Goal: Task Accomplishment & Management: Manage account settings

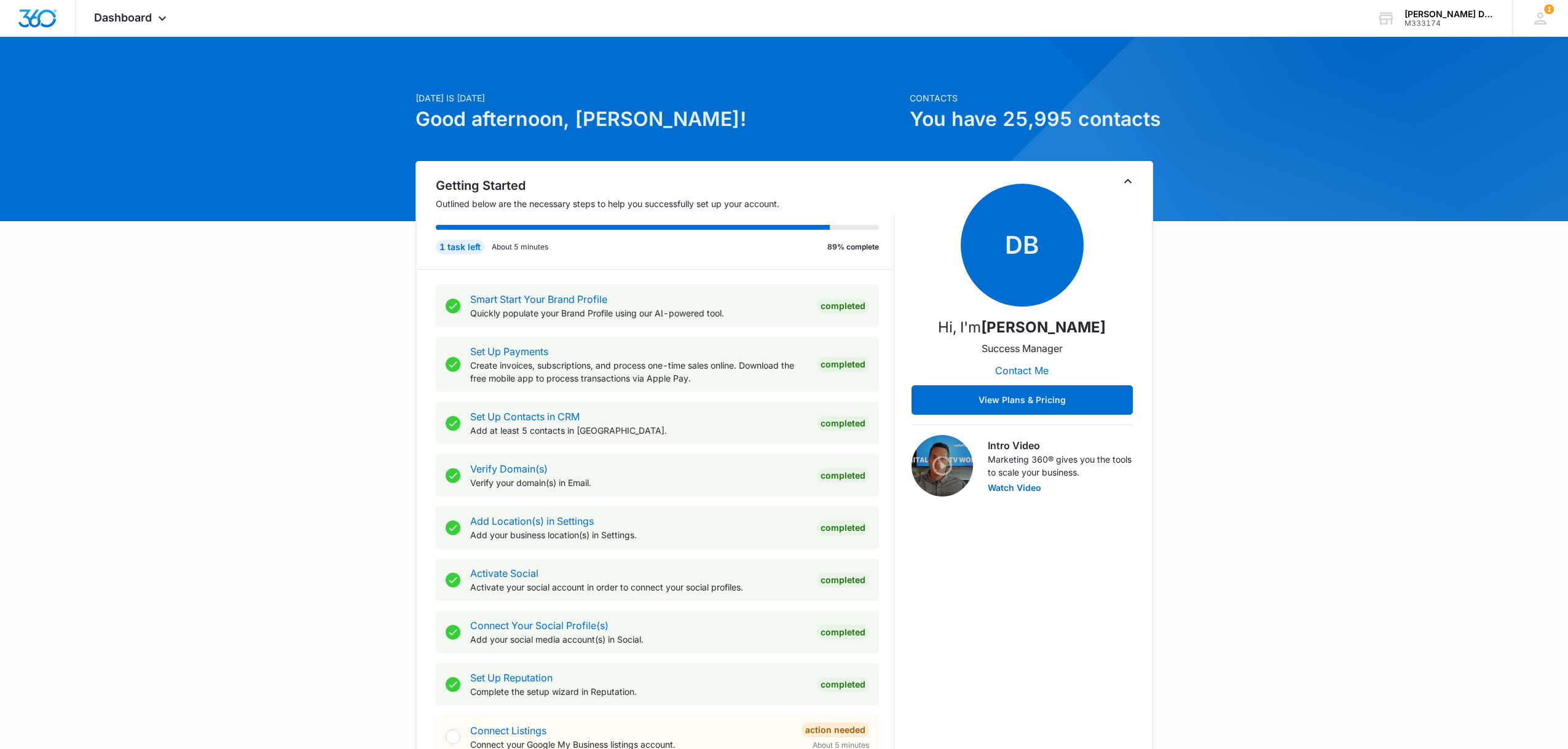
scroll to position [1, 0]
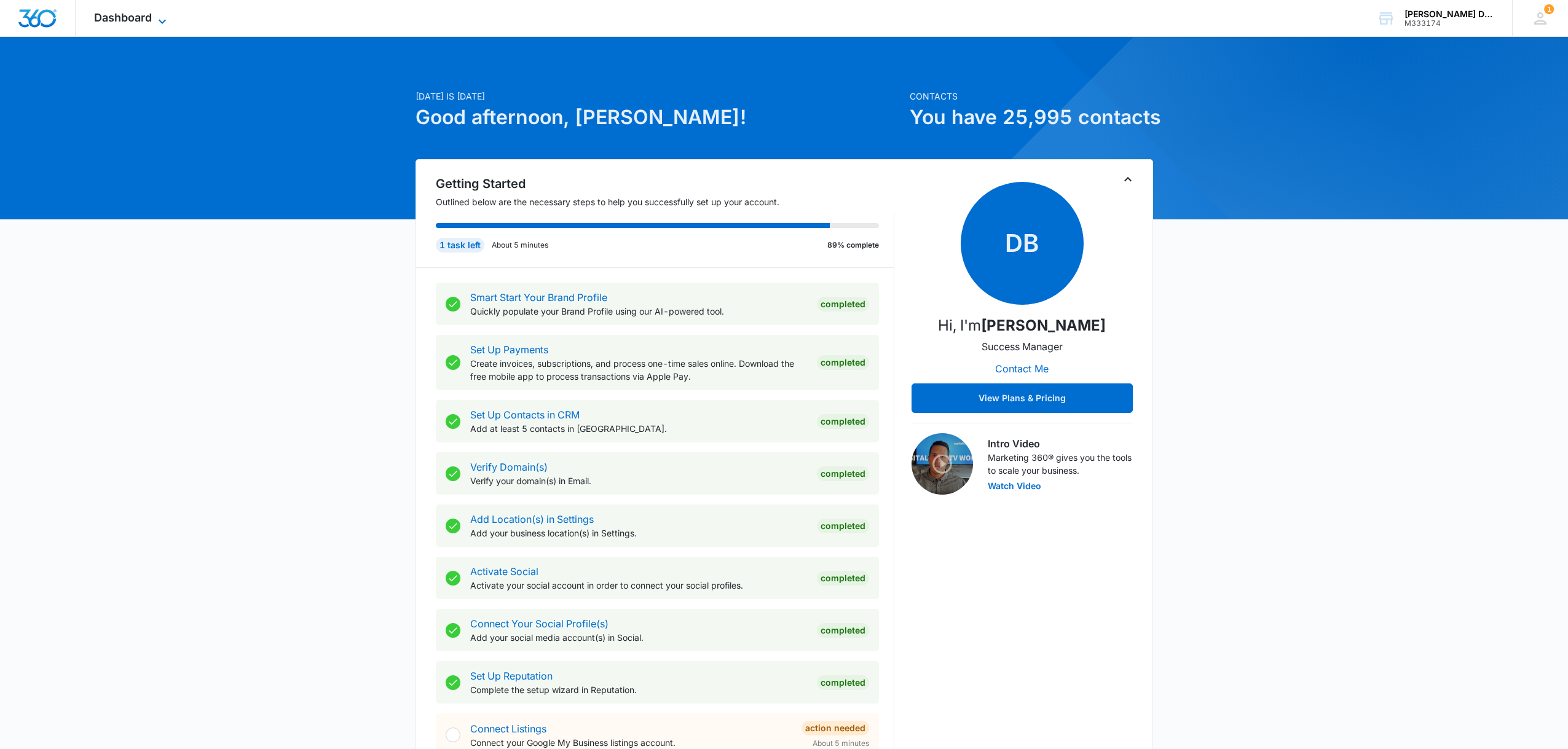
click at [165, 18] on icon at bounding box center [163, 22] width 15 height 15
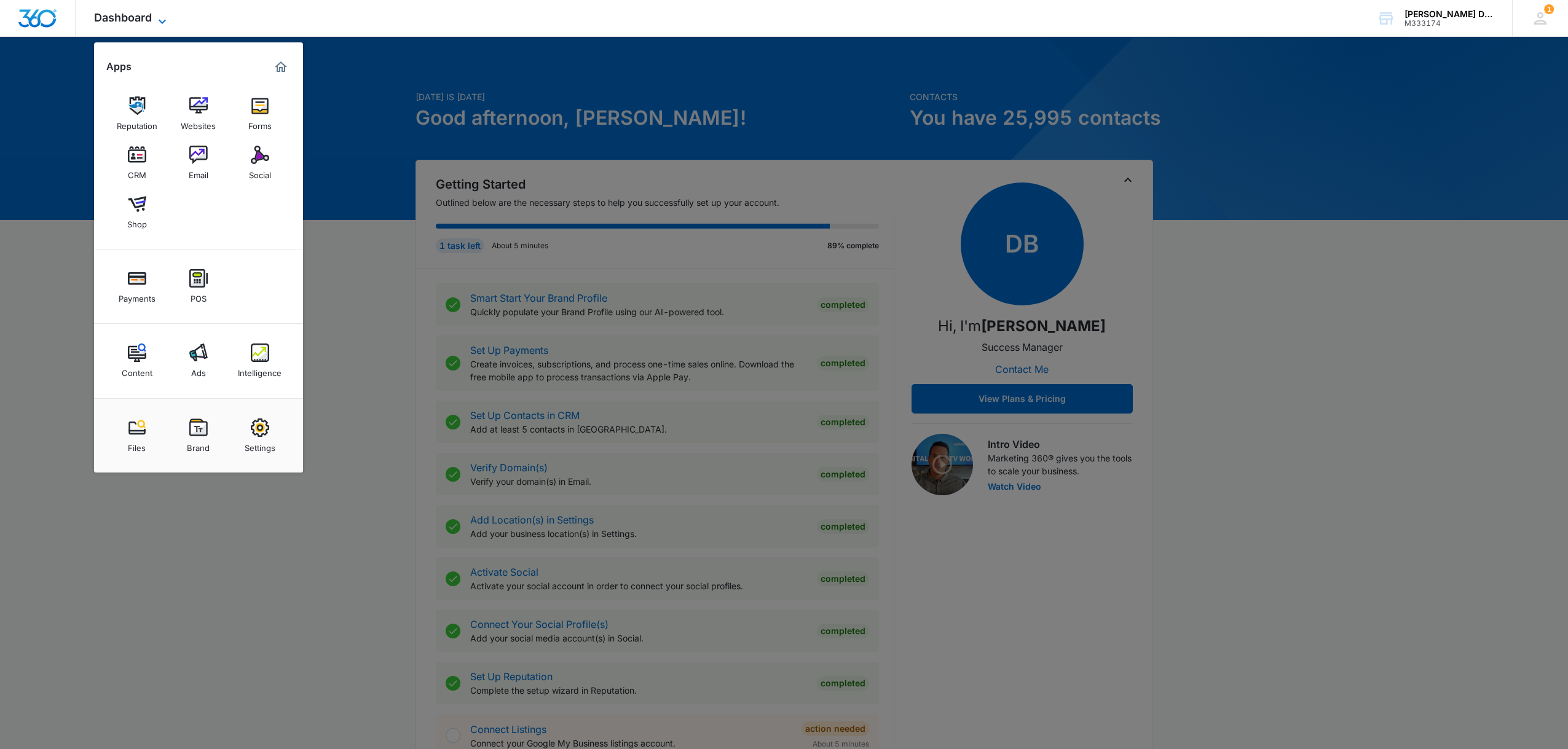
scroll to position [0, 0]
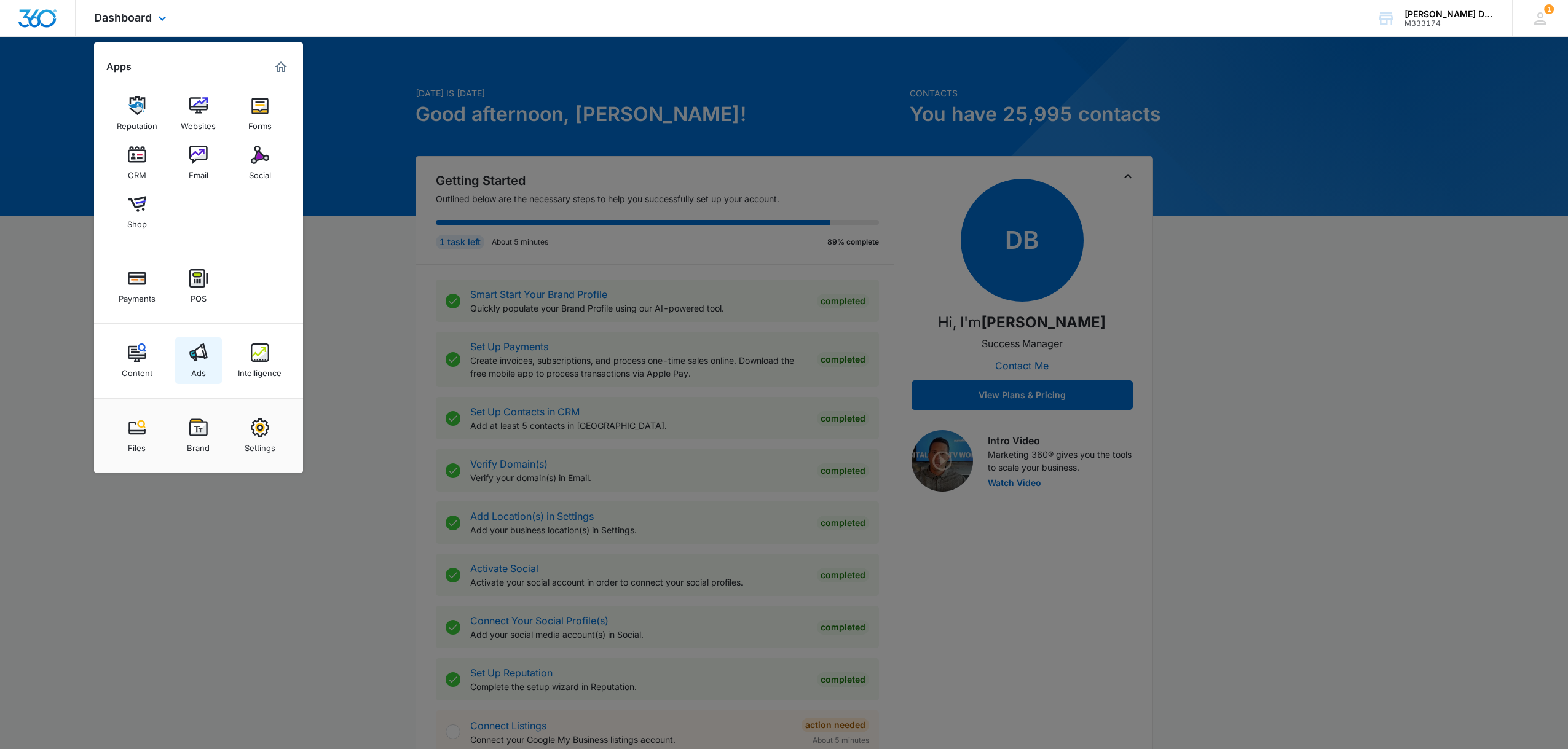
click at [198, 362] on img at bounding box center [199, 353] width 18 height 18
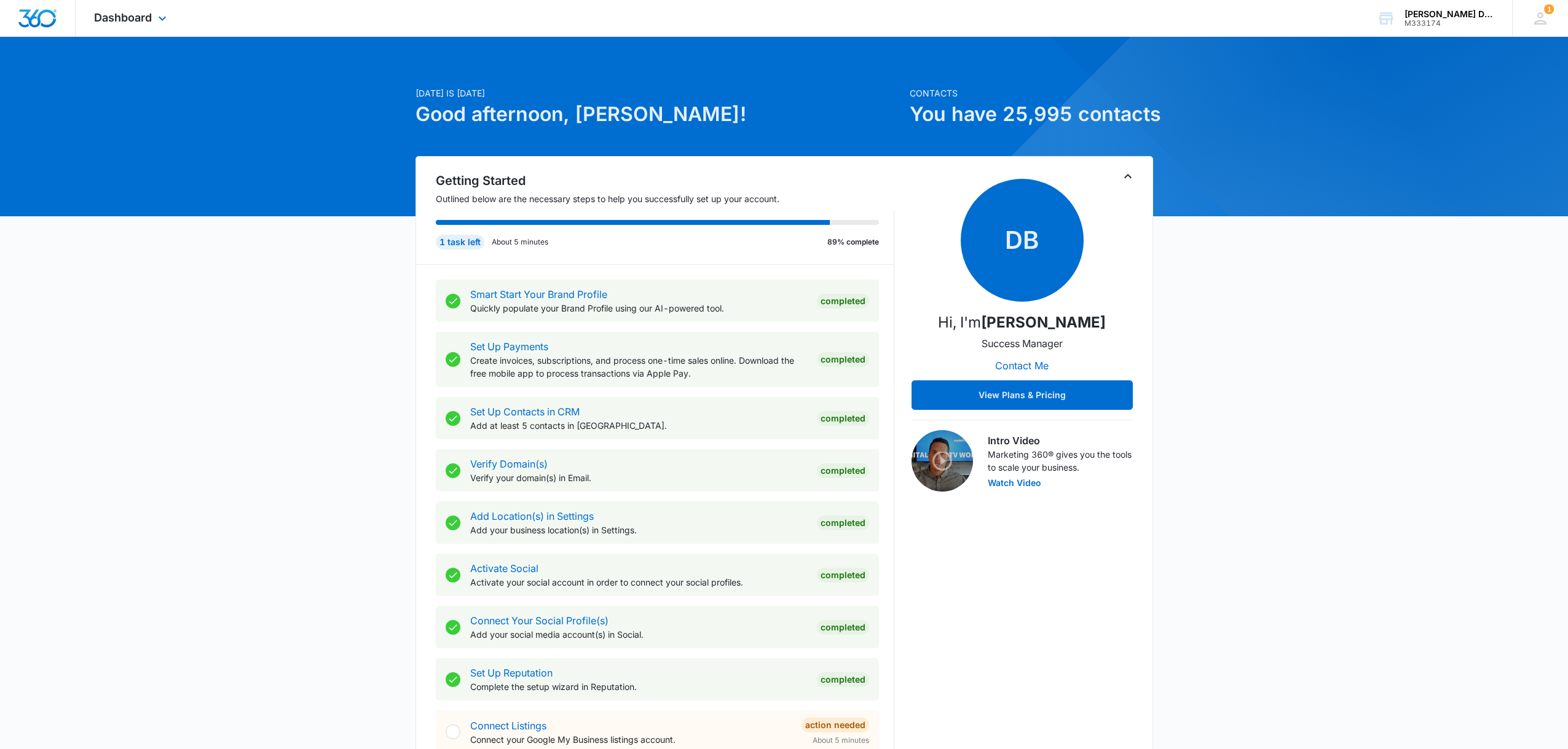
scroll to position [3, 0]
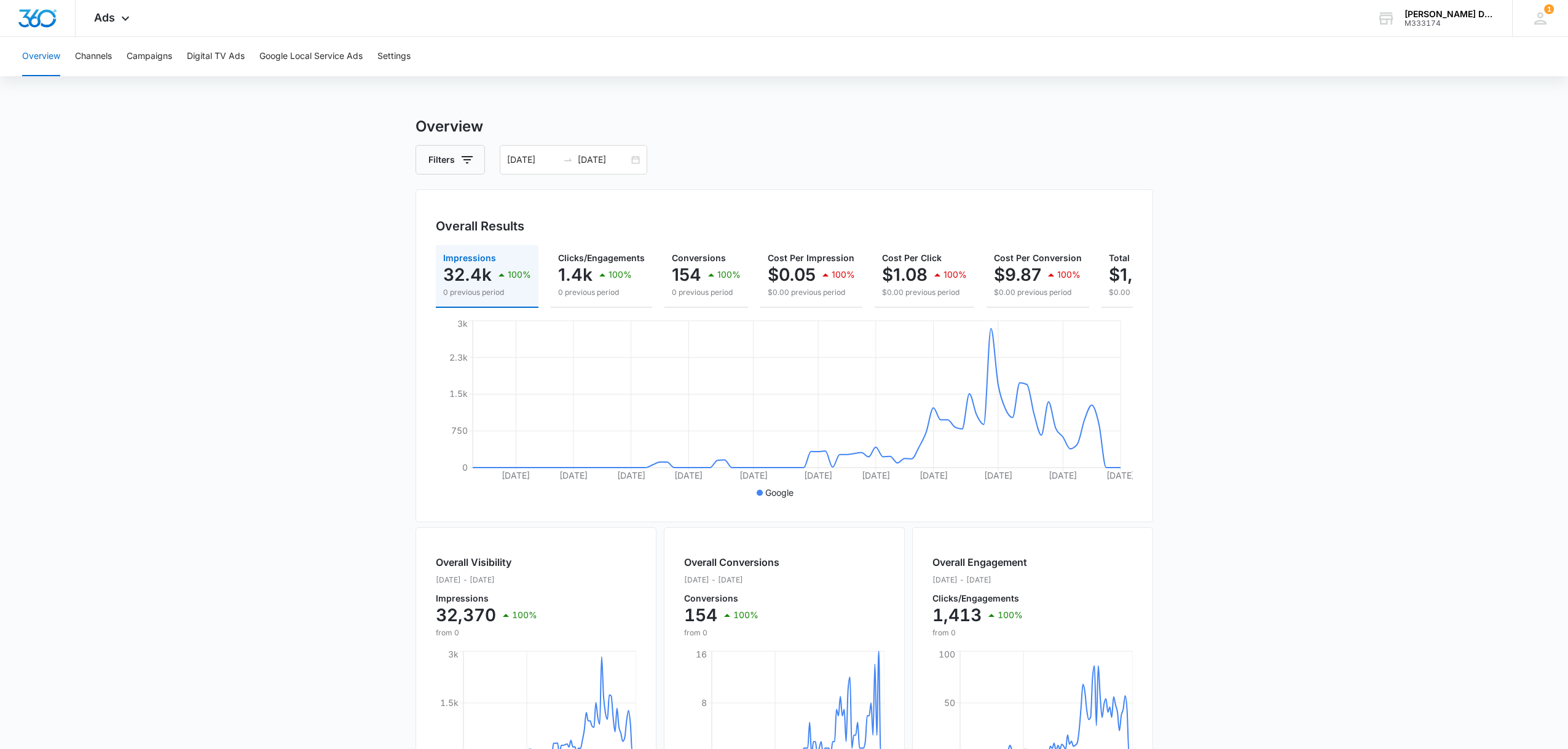
scroll to position [34, 0]
